Goal: Task Accomplishment & Management: Complete application form

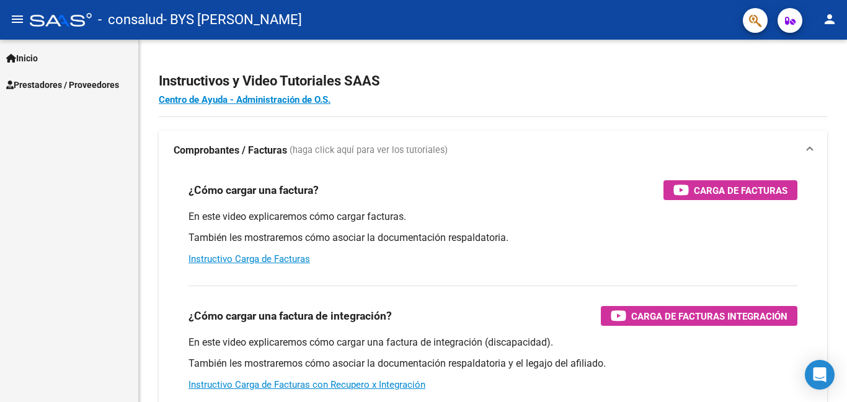
click at [36, 59] on span "Inicio" at bounding box center [22, 58] width 32 height 14
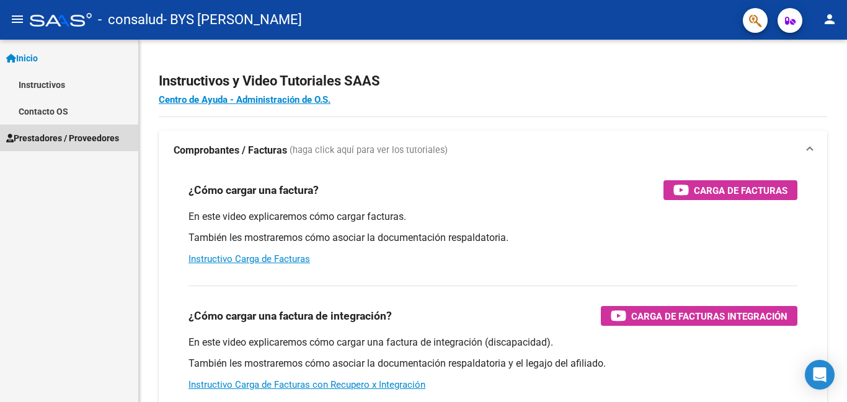
click at [57, 138] on span "Prestadores / Proveedores" at bounding box center [62, 138] width 113 height 14
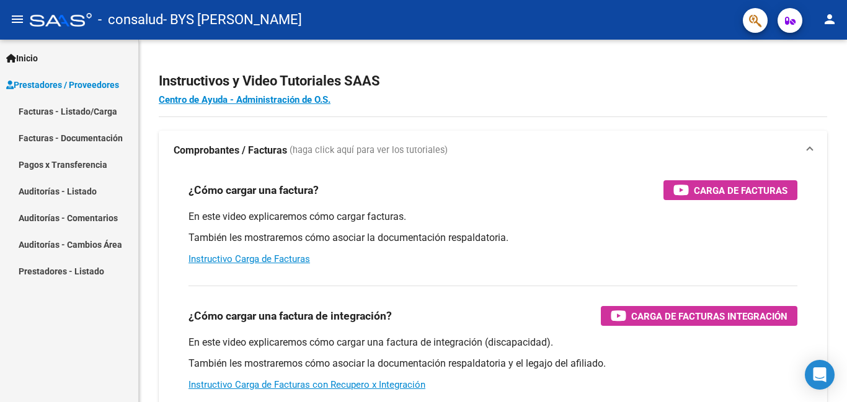
click at [73, 112] on link "Facturas - Listado/Carga" at bounding box center [69, 111] width 138 height 27
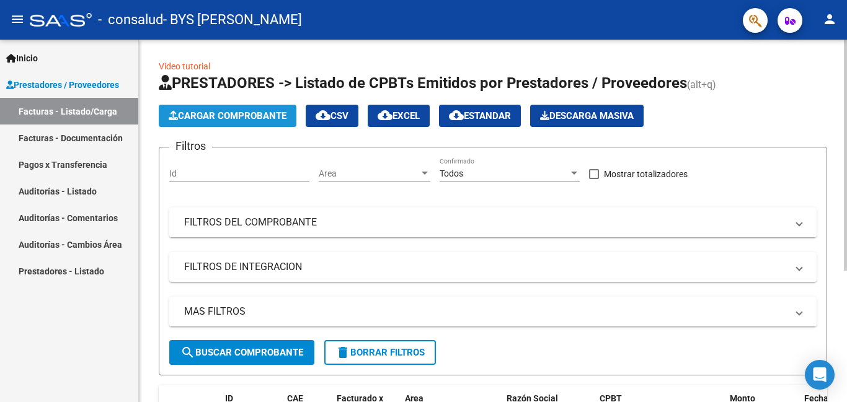
click at [267, 112] on span "Cargar Comprobante" at bounding box center [228, 115] width 118 height 11
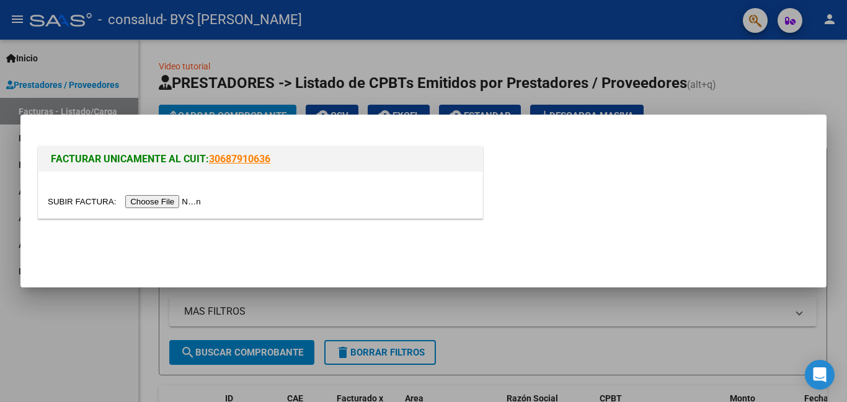
click at [146, 205] on input "file" at bounding box center [126, 201] width 157 height 13
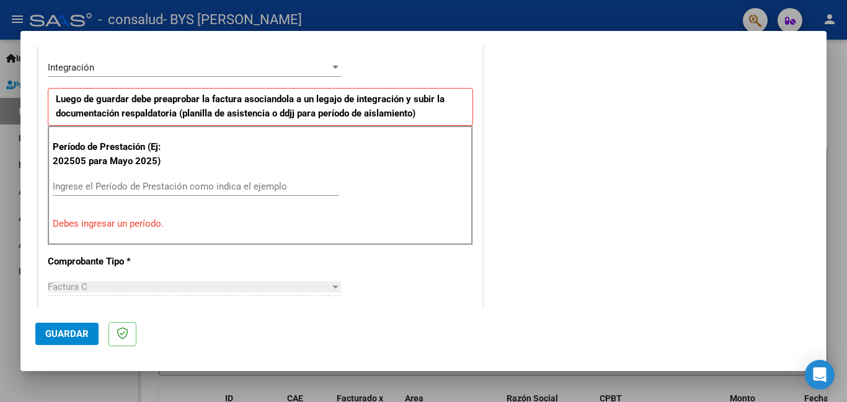
scroll to position [307, 0]
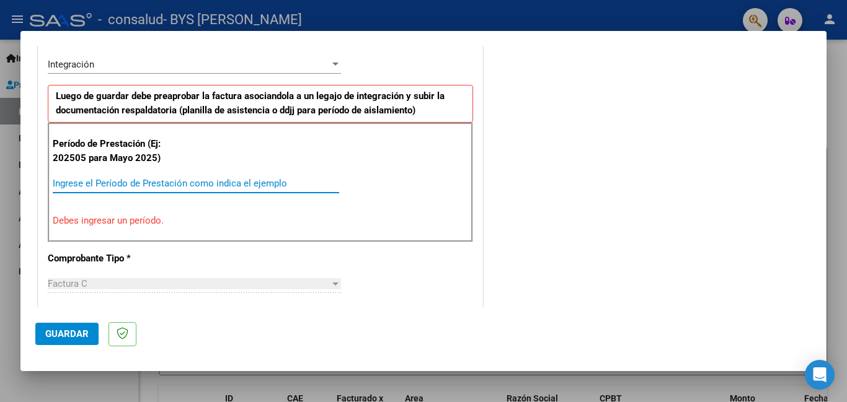
click at [63, 182] on input "Ingrese el Período de Prestación como indica el ejemplo" at bounding box center [196, 183] width 286 height 11
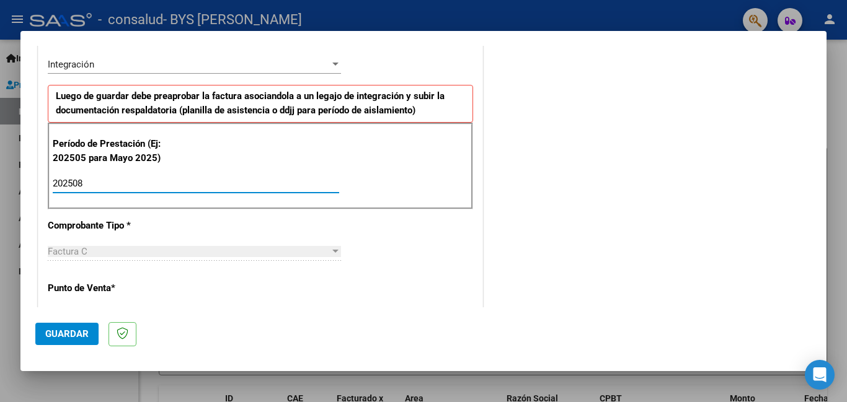
type input "202508"
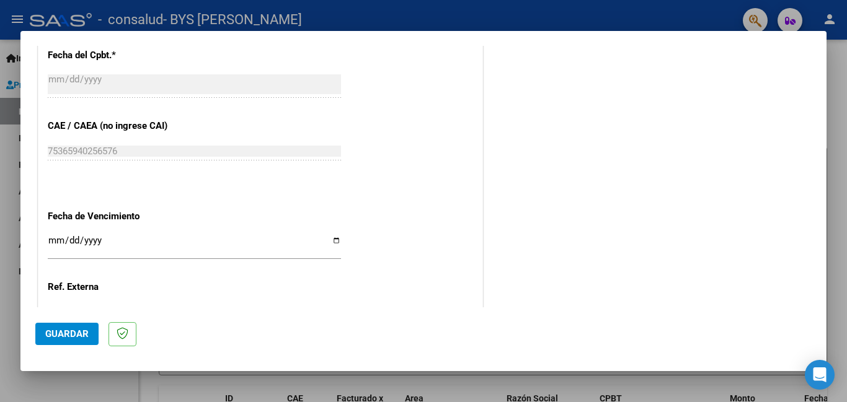
scroll to position [829, 0]
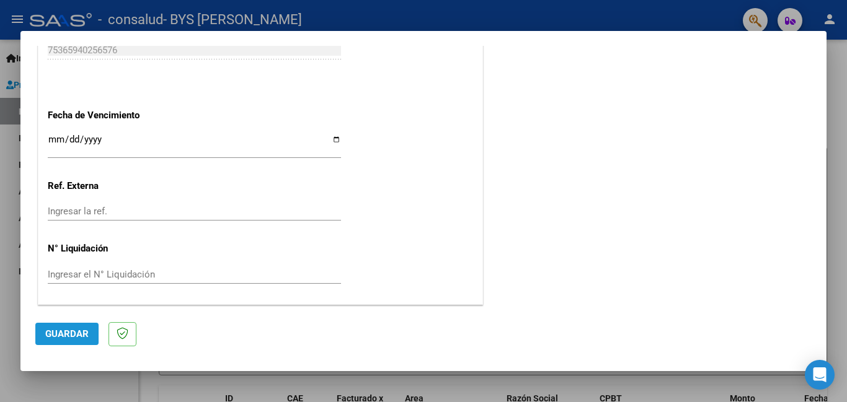
click at [76, 333] on span "Guardar" at bounding box center [66, 333] width 43 height 11
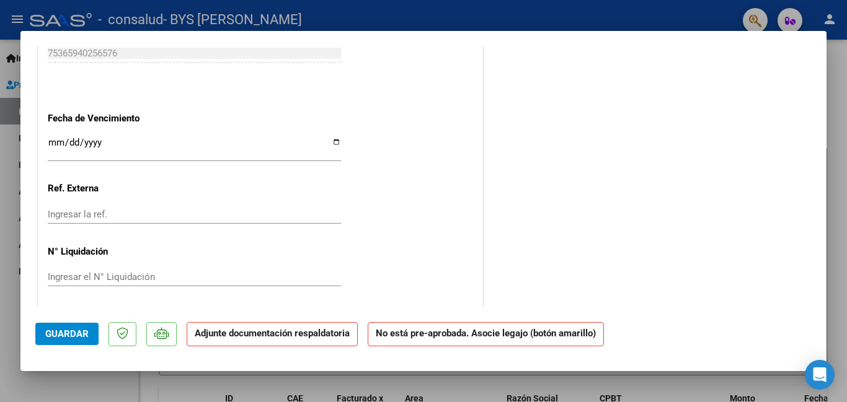
scroll to position [816, 0]
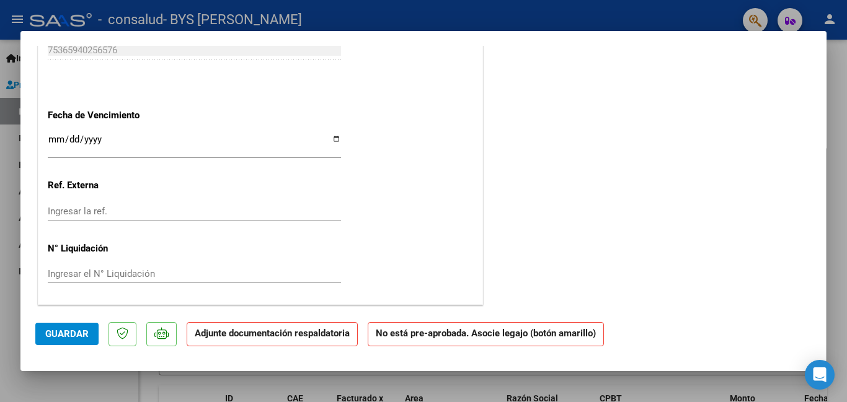
click at [59, 134] on input "Ingresar la fecha" at bounding box center [194, 144] width 293 height 20
click at [68, 134] on div "Ingresar la fecha" at bounding box center [194, 144] width 293 height 27
click at [74, 139] on input "Ingresar la fecha" at bounding box center [194, 144] width 293 height 20
click at [97, 139] on input "Ingresar la fecha" at bounding box center [194, 144] width 293 height 20
click at [57, 137] on input "Ingresar la fecha" at bounding box center [194, 144] width 293 height 20
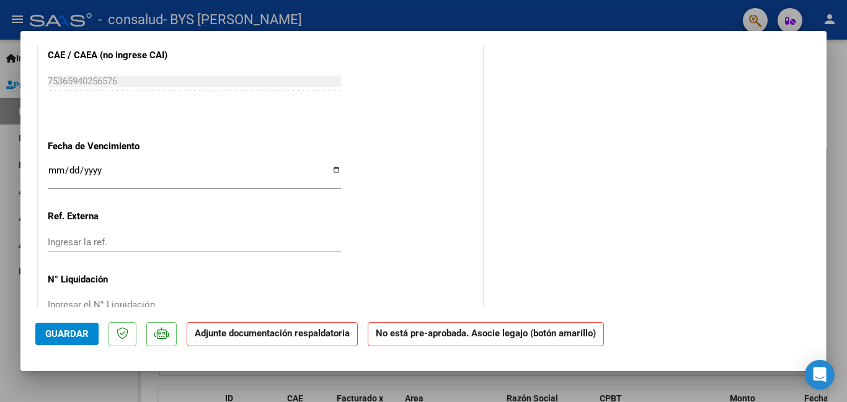
scroll to position [790, 0]
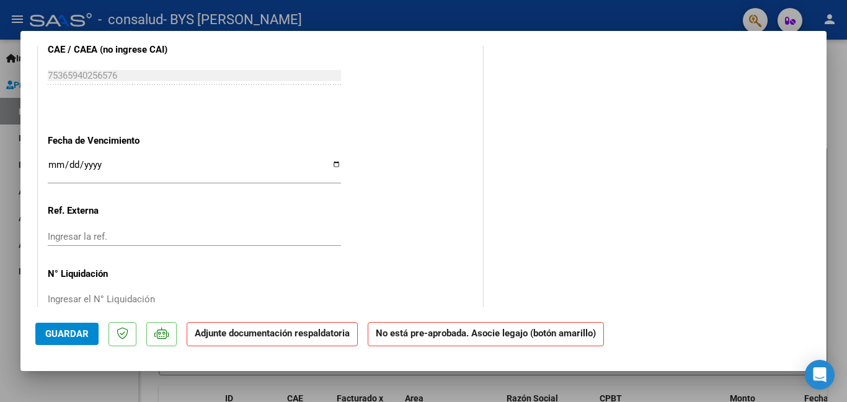
click at [53, 160] on input "Ingresar la fecha" at bounding box center [194, 170] width 293 height 20
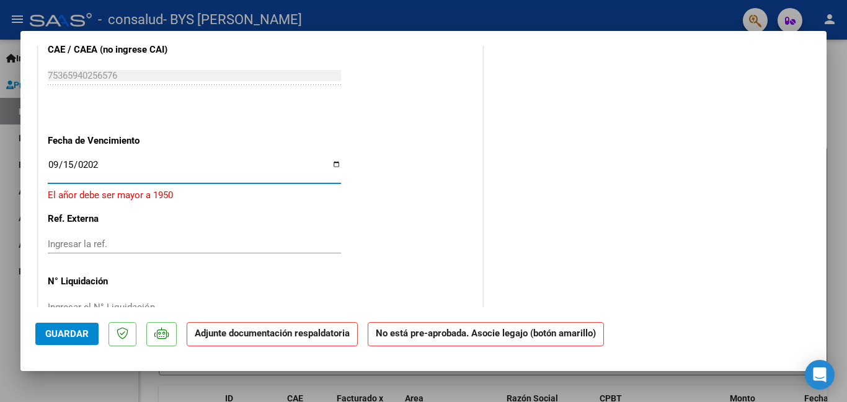
type input "[DATE]"
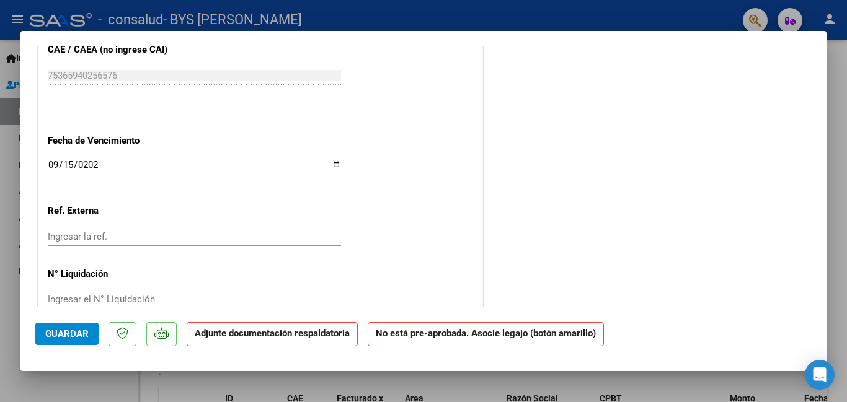
click at [317, 339] on strong "Adjunte documentación respaldatoria" at bounding box center [272, 333] width 155 height 11
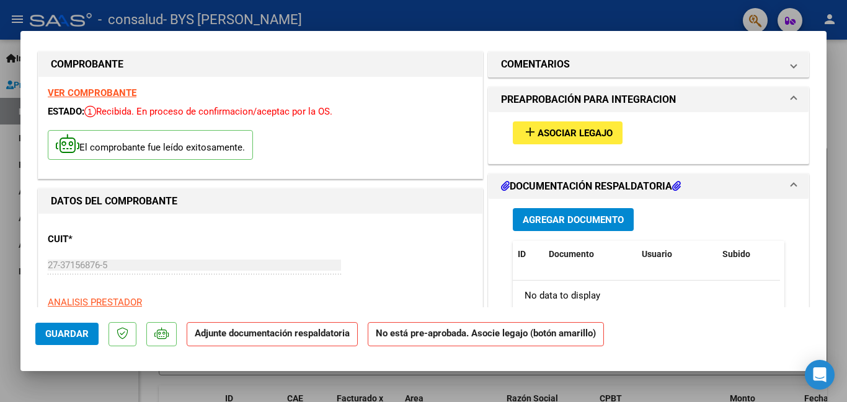
scroll to position [0, 0]
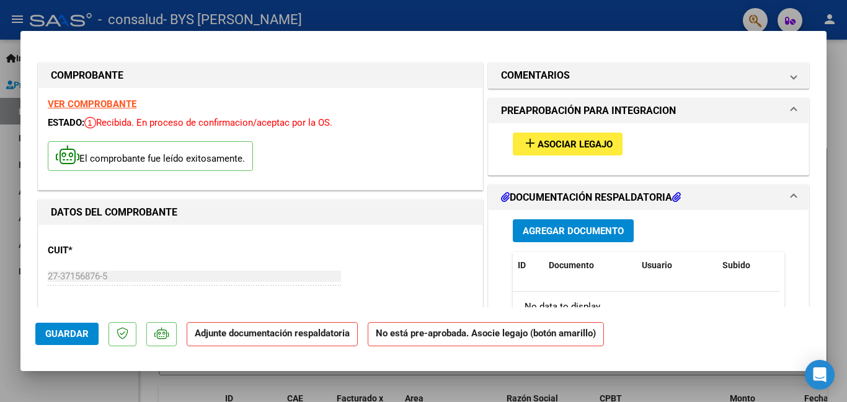
click at [594, 146] on span "Asociar Legajo" at bounding box center [574, 144] width 75 height 11
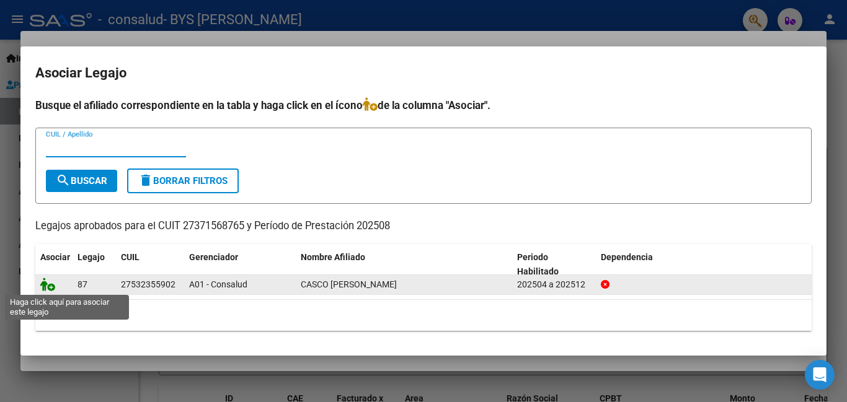
click at [42, 288] on icon at bounding box center [47, 285] width 15 height 14
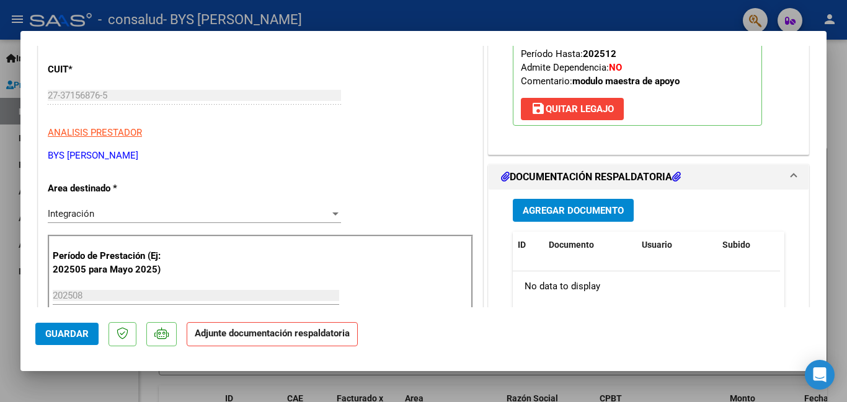
scroll to position [155, 0]
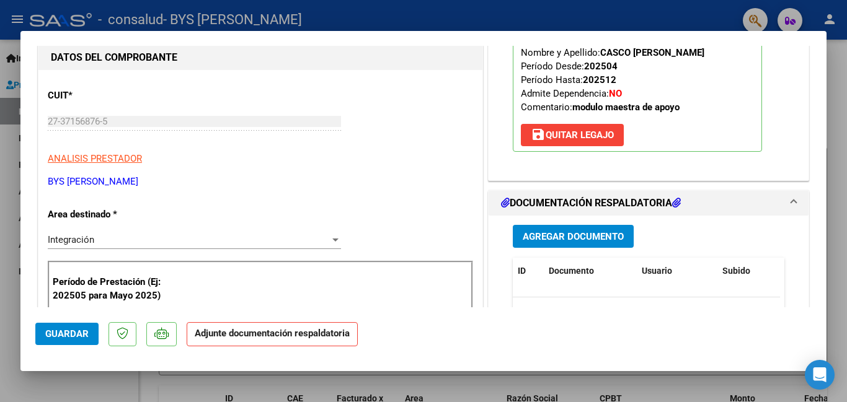
click at [592, 235] on span "Agregar Documento" at bounding box center [572, 236] width 101 height 11
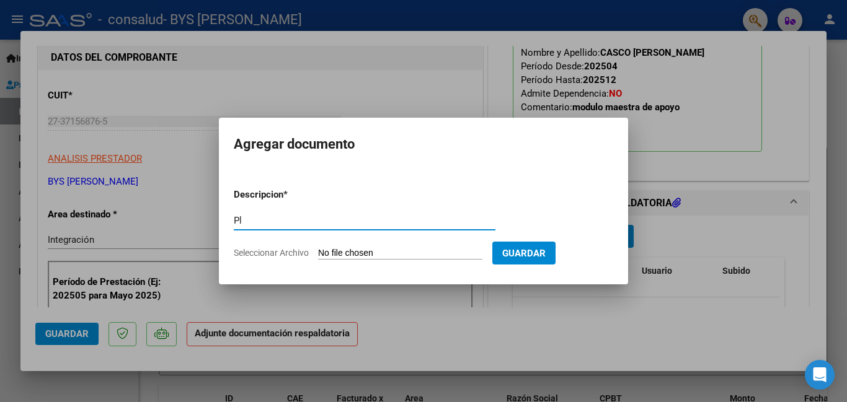
type input "P"
type input "PLANILLA DE ASISTENCIA"
click at [287, 254] on span "Seleccionar Archivo" at bounding box center [271, 253] width 75 height 10
click at [318, 254] on input "Seleccionar Archivo" at bounding box center [400, 254] width 164 height 12
type input "C:\fakepath\BYS [PERSON_NAME]. ASISTENCIA .AGOSTO.pdf"
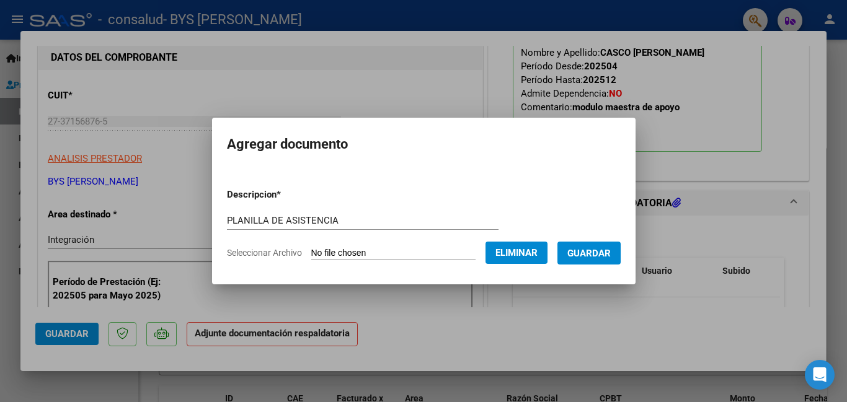
click at [588, 252] on span "Guardar" at bounding box center [588, 253] width 43 height 11
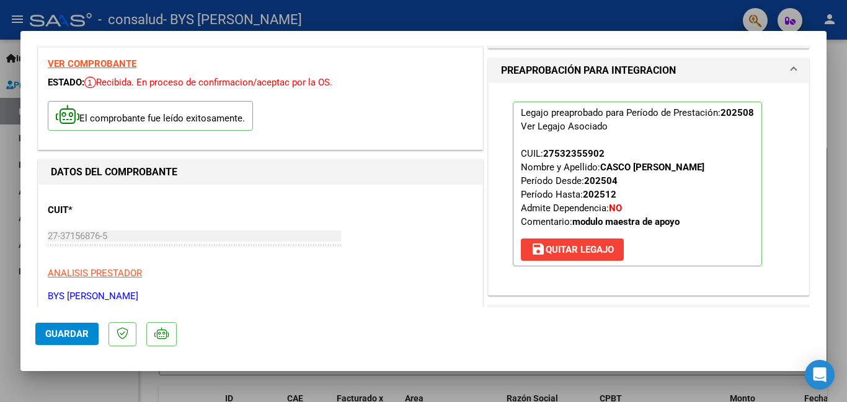
scroll to position [0, 0]
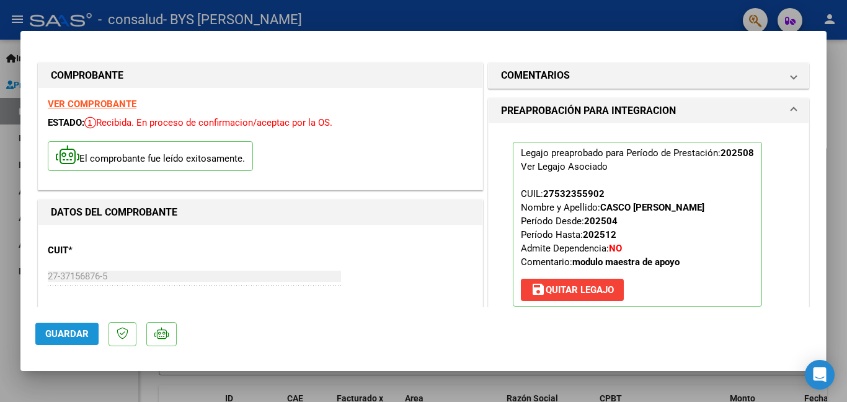
click at [73, 334] on span "Guardar" at bounding box center [66, 333] width 43 height 11
click at [835, 134] on div at bounding box center [423, 201] width 847 height 402
type input "$ 0,00"
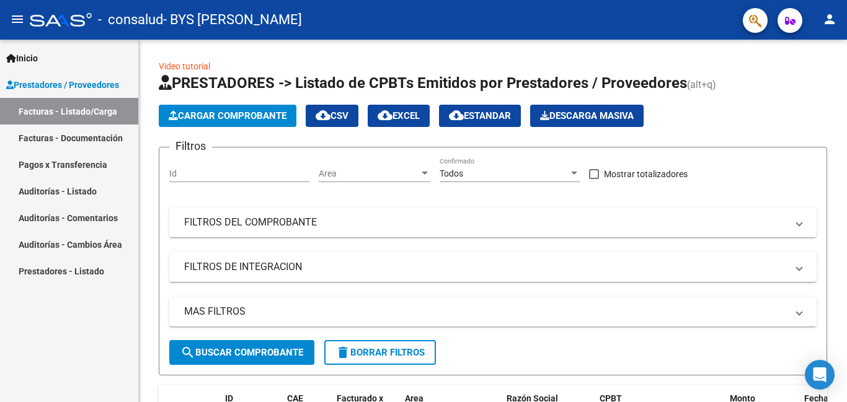
click at [79, 81] on span "Prestadores / Proveedores" at bounding box center [62, 85] width 113 height 14
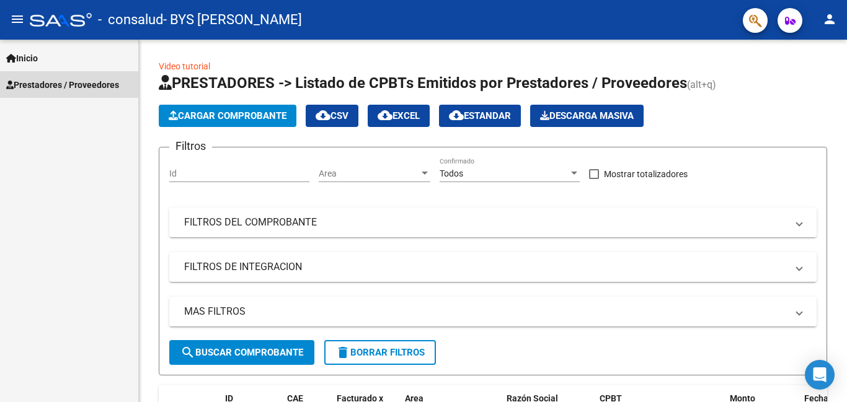
click at [79, 81] on span "Prestadores / Proveedores" at bounding box center [62, 85] width 113 height 14
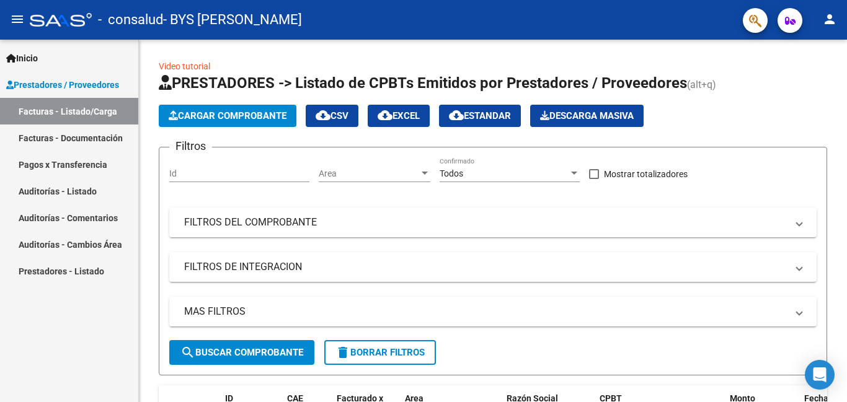
click at [53, 133] on link "Facturas - Documentación" at bounding box center [69, 138] width 138 height 27
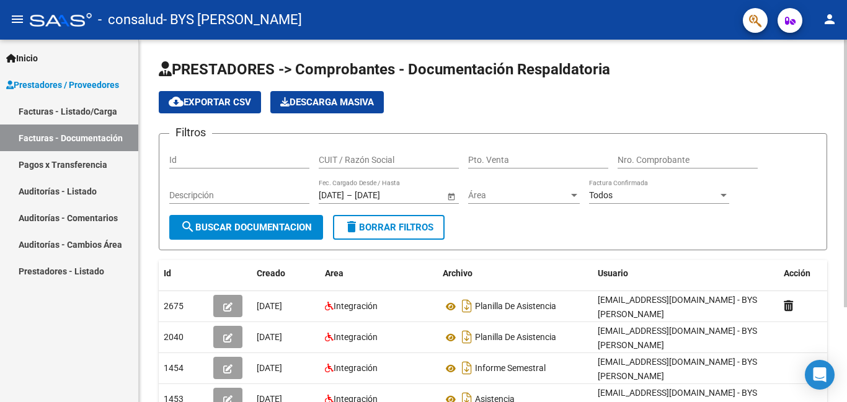
click at [846, 67] on div at bounding box center [844, 174] width 3 height 268
